Goal: Ask a question: Seek information or help from site administrators or community

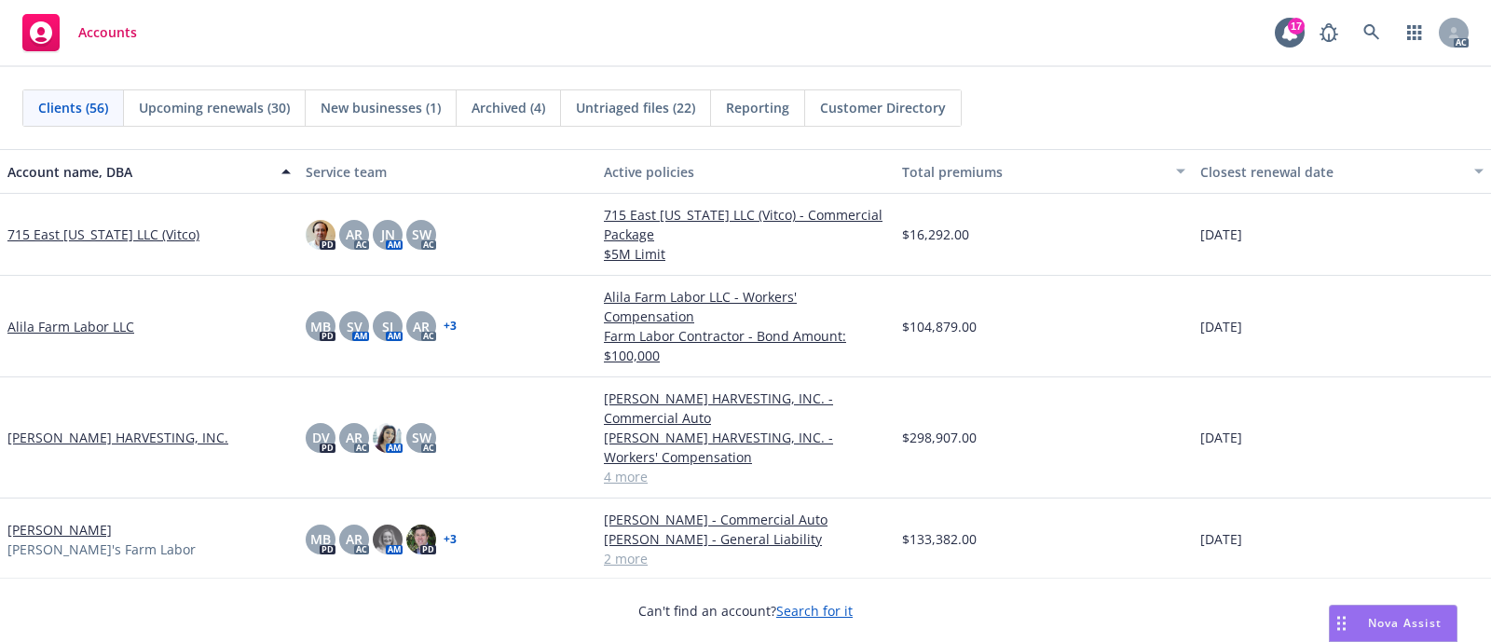
click at [1387, 625] on span "Nova Assist" at bounding box center [1405, 623] width 74 height 16
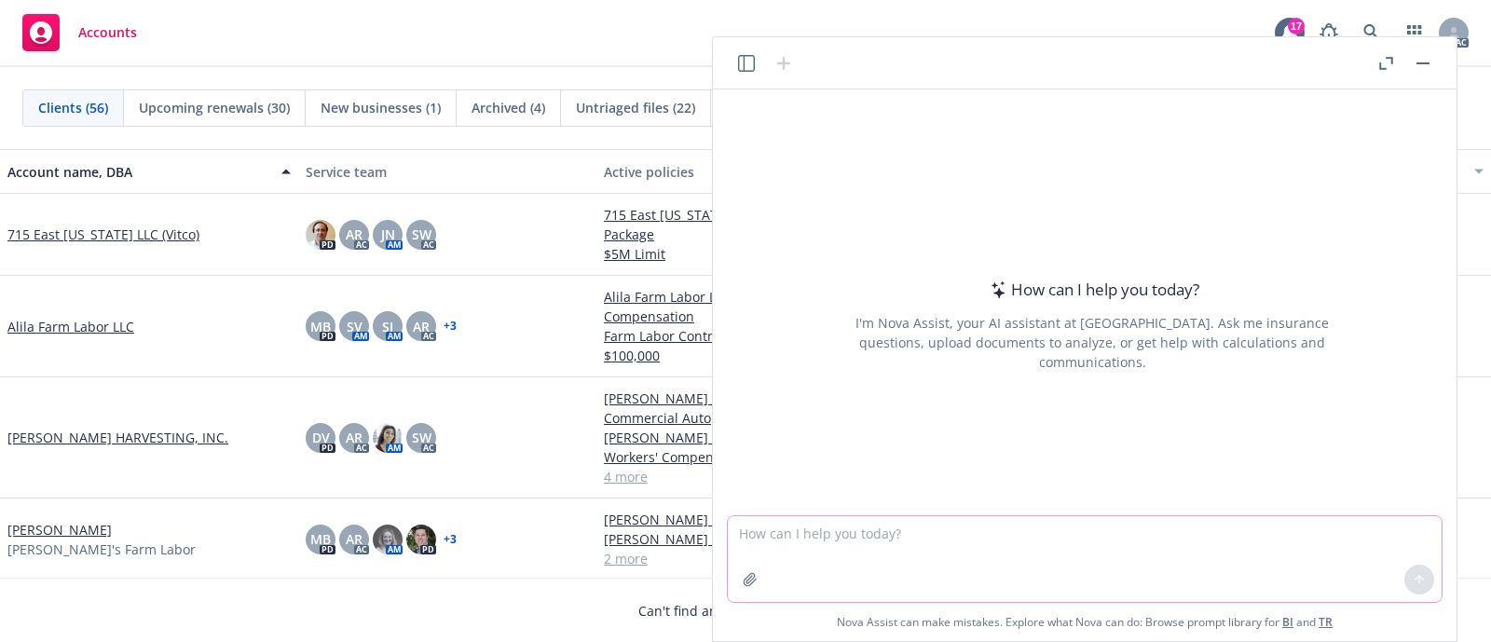
click at [855, 537] on textarea at bounding box center [1085, 559] width 714 height 86
type textarea "Hi Chat GPT, can"
